Goal: Task Accomplishment & Management: Use online tool/utility

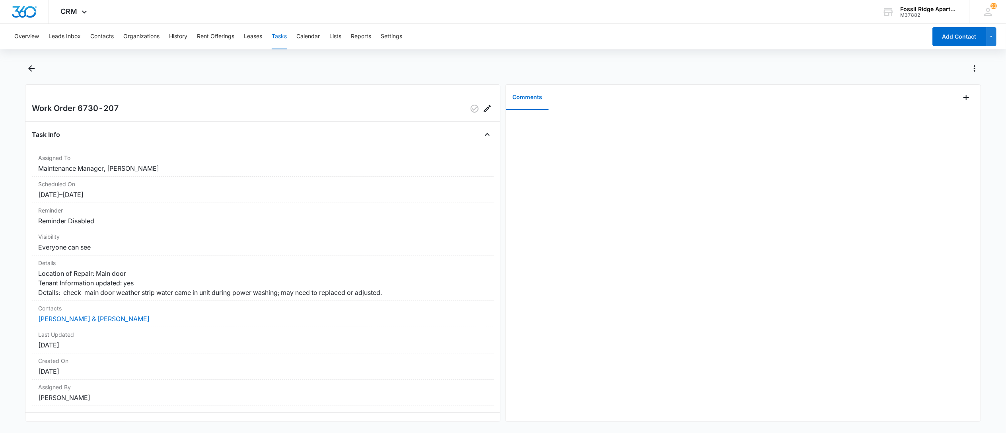
click at [283, 37] on button "Tasks" at bounding box center [279, 36] width 15 height 25
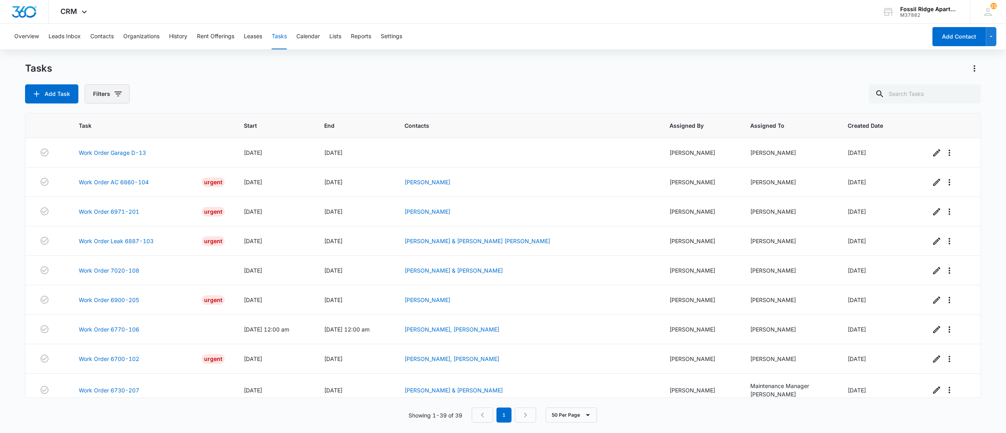
click at [100, 94] on button "Filters" at bounding box center [107, 93] width 45 height 19
click at [99, 194] on div "Assigned By Assigned To Task Status: Incomplete Complete" at bounding box center [140, 157] width 111 height 101
click at [95, 185] on div "Incomplete Complete" at bounding box center [140, 182] width 91 height 21
click at [97, 190] on div at bounding box center [99, 189] width 8 height 8
click at [95, 189] on input "Complete" at bounding box center [95, 189] width 0 height 0
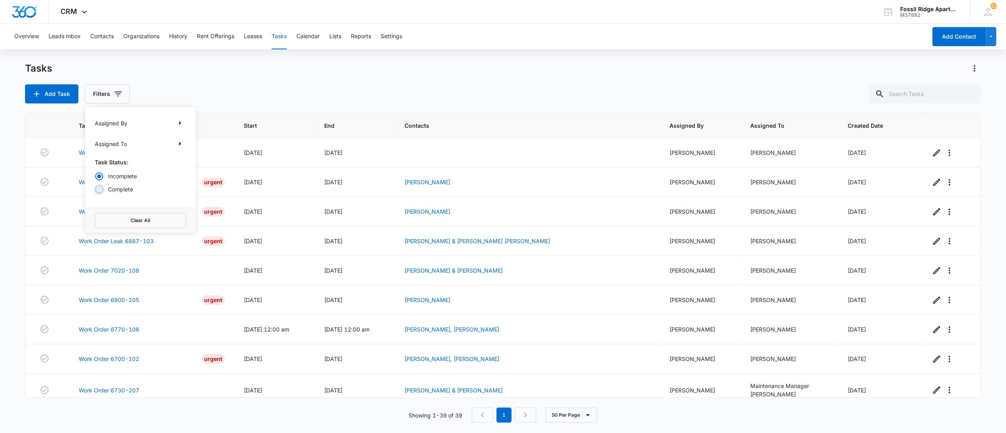
radio input "false"
radio input "true"
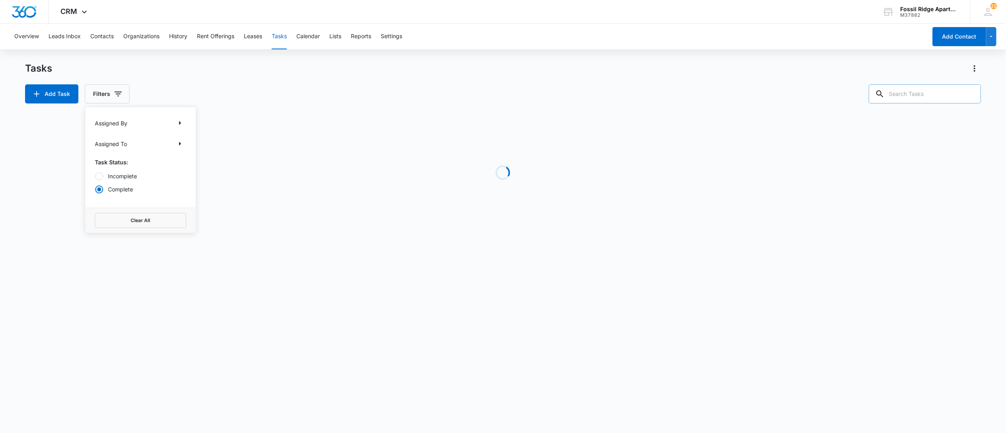
click at [906, 94] on input "text" at bounding box center [924, 93] width 112 height 19
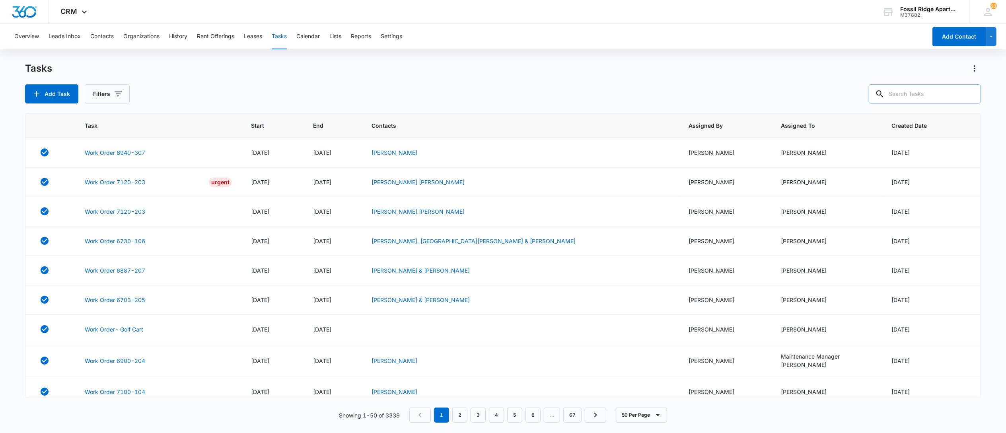
click at [921, 95] on input "text" at bounding box center [924, 93] width 112 height 19
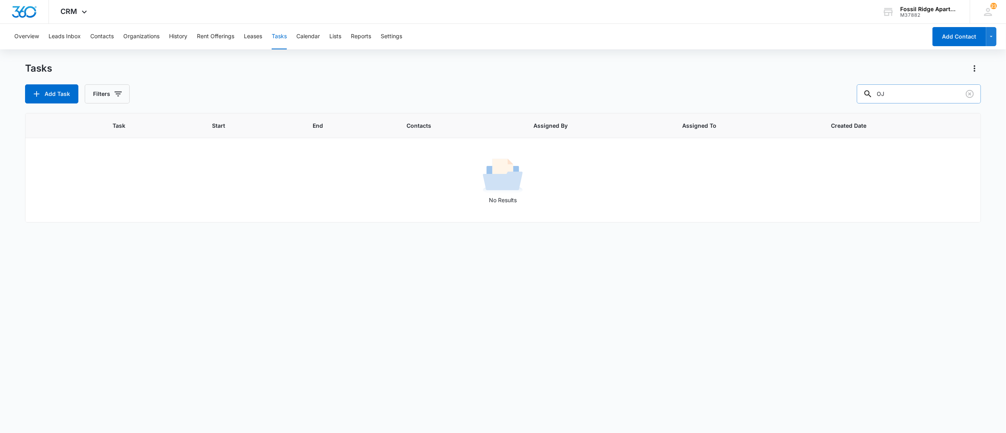
type input "O"
type input "[PERSON_NAME]"
click at [96, 35] on button "Contacts" at bounding box center [101, 36] width 23 height 25
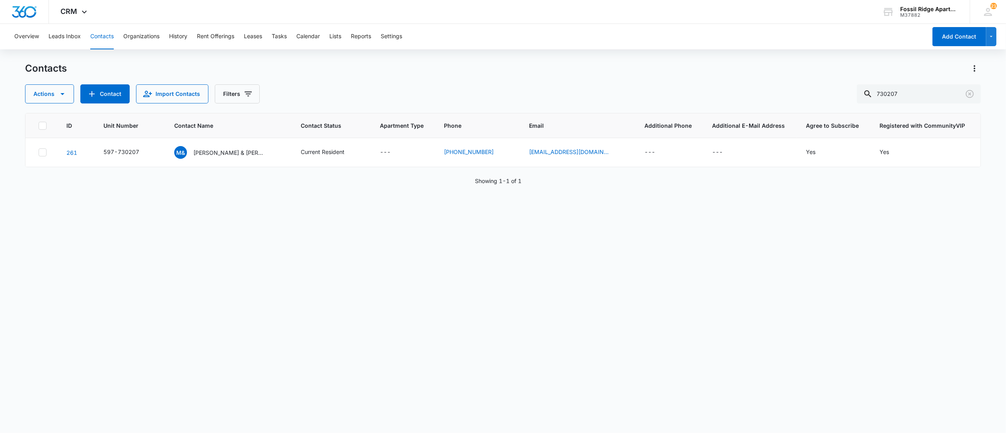
click at [106, 35] on button "Contacts" at bounding box center [101, 36] width 23 height 25
drag, startPoint x: 938, startPoint y: 101, endPoint x: 928, endPoint y: 95, distance: 11.2
click at [935, 99] on input "730207" at bounding box center [919, 93] width 124 height 19
drag, startPoint x: 915, startPoint y: 95, endPoint x: 820, endPoint y: 105, distance: 96.0
click at [829, 105] on div "Contacts Actions Contact Import Contacts Filters 730207 ID Unit Number Contact …" at bounding box center [503, 247] width 956 height 370
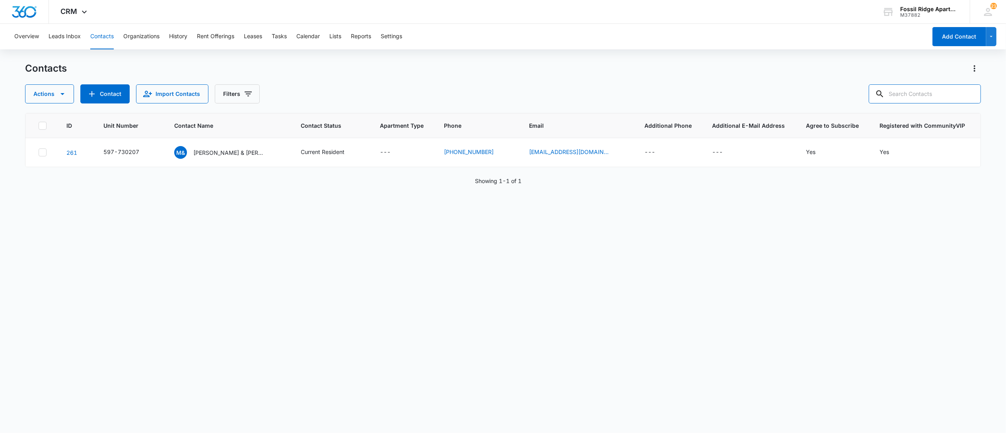
type input "7"
type input "971103"
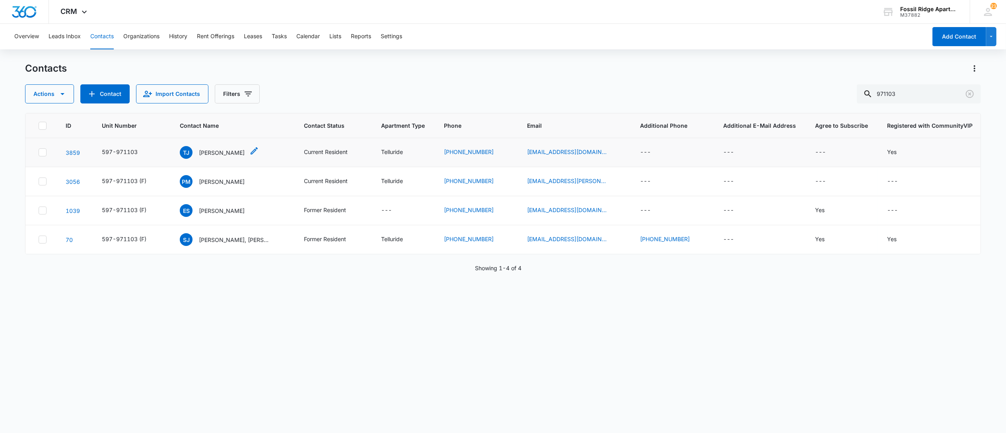
click at [220, 152] on p "[PERSON_NAME]" at bounding box center [222, 152] width 46 height 8
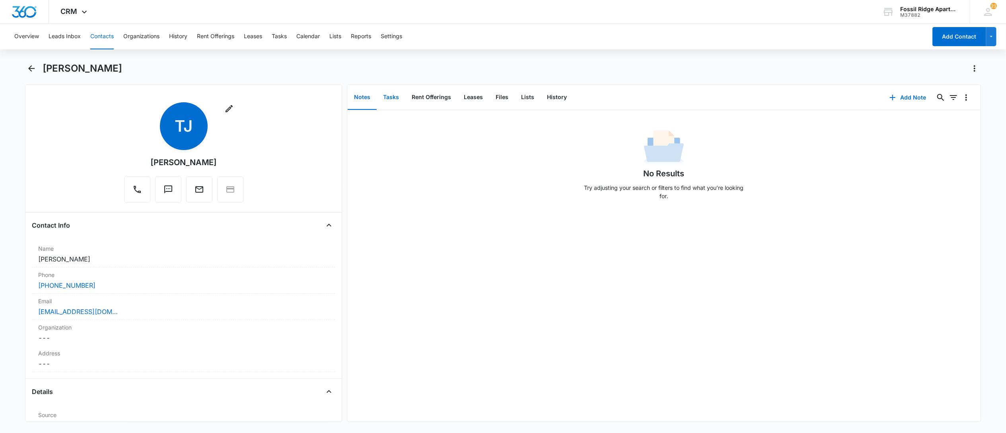
click at [389, 97] on button "Tasks" at bounding box center [391, 97] width 29 height 25
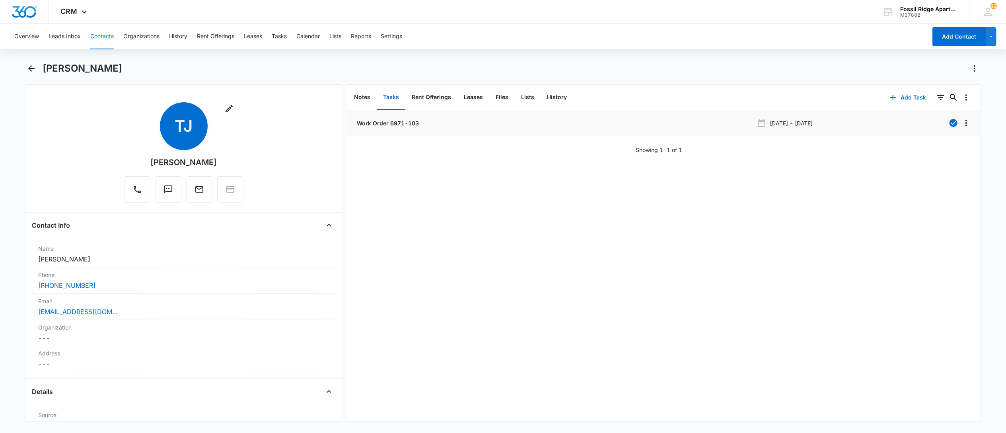
click at [385, 123] on p "Work Order 6971-103" at bounding box center [387, 123] width 64 height 8
